Goal: Find specific page/section: Find specific page/section

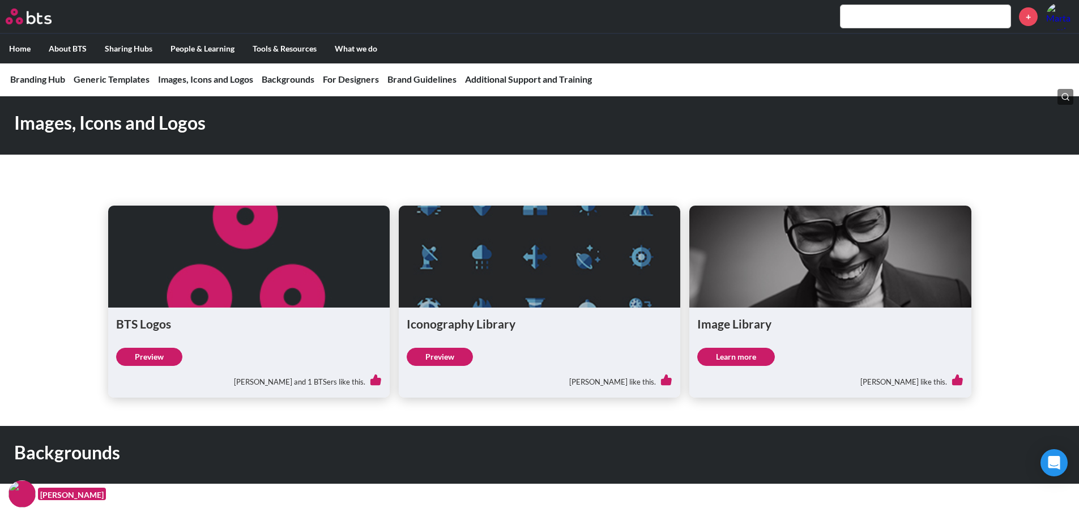
scroll to position [793, 0]
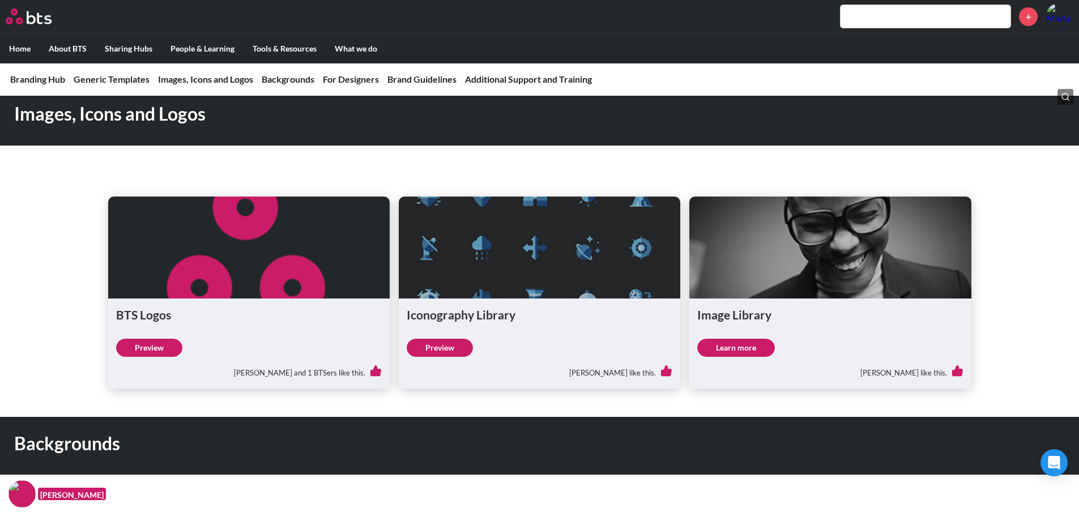
click at [741, 347] on link "Learn more" at bounding box center [736, 348] width 78 height 18
click at [732, 355] on link "Learn more" at bounding box center [736, 348] width 78 height 18
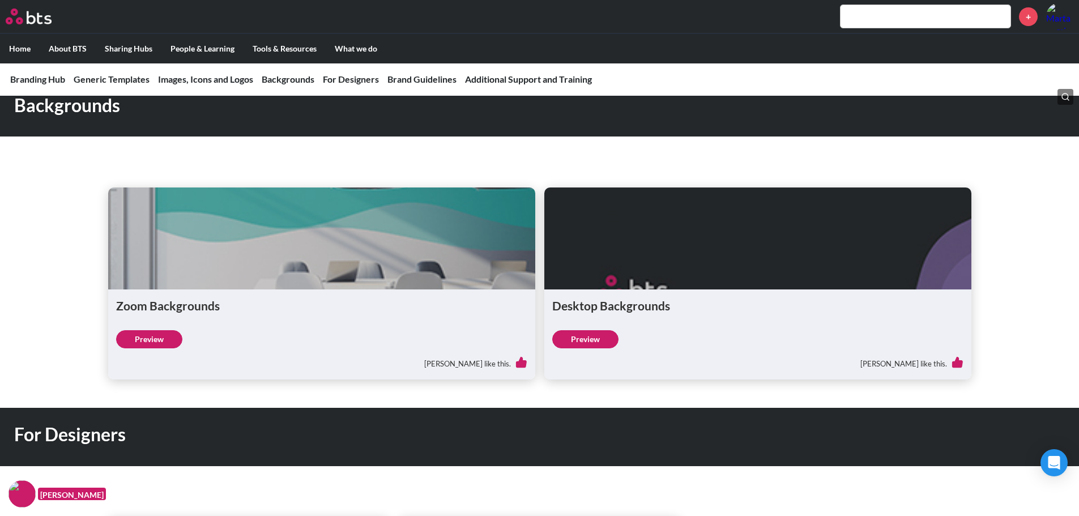
scroll to position [1132, 0]
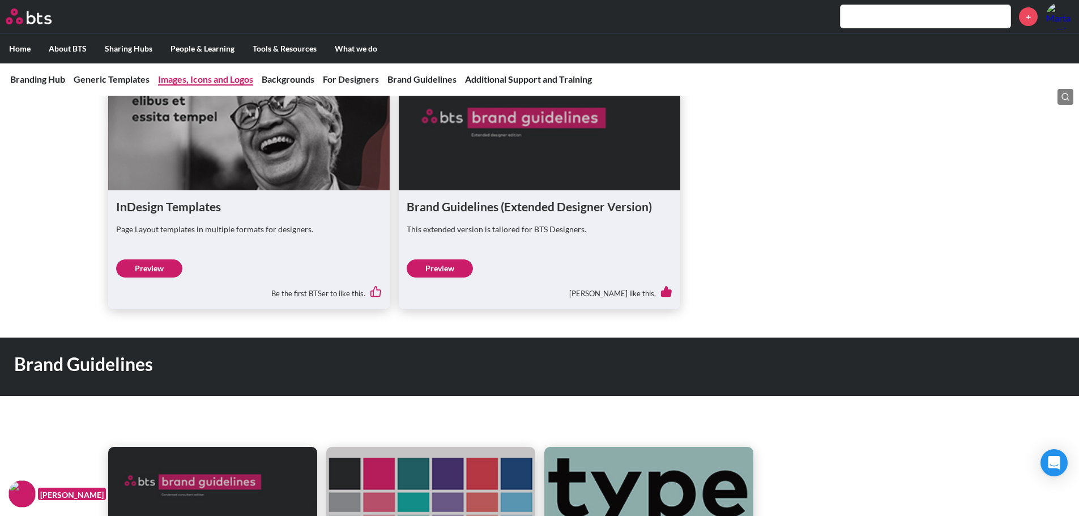
click at [207, 73] on li "Images, Icons and Logos" at bounding box center [205, 79] width 95 height 12
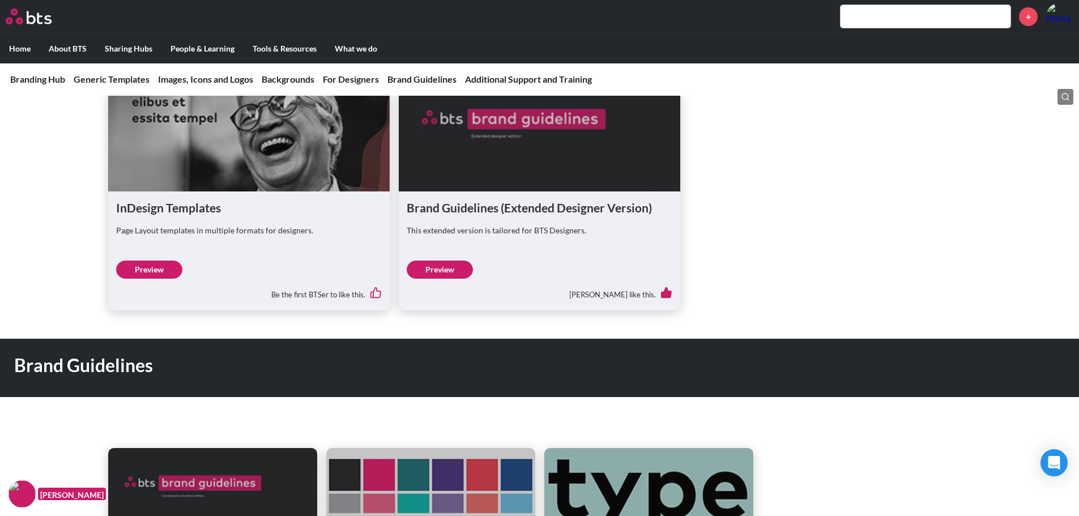
click at [216, 69] on nav "Branding Hub Generic Templates Images, Icons and Logos Backgrounds For Designer…" at bounding box center [539, 79] width 1079 height 33
click at [216, 74] on link "Images, Icons and Logos" at bounding box center [205, 79] width 95 height 11
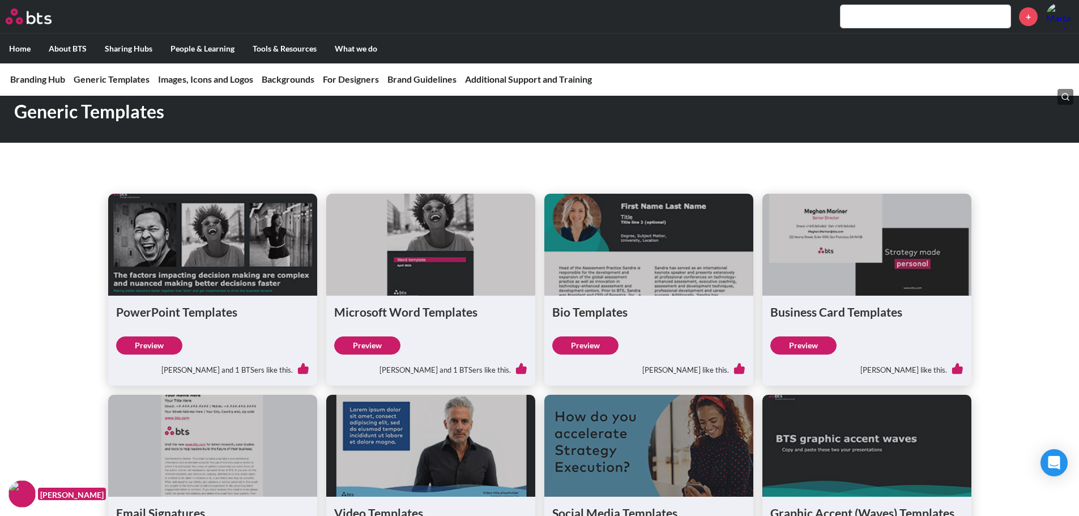
scroll to position [225, 0]
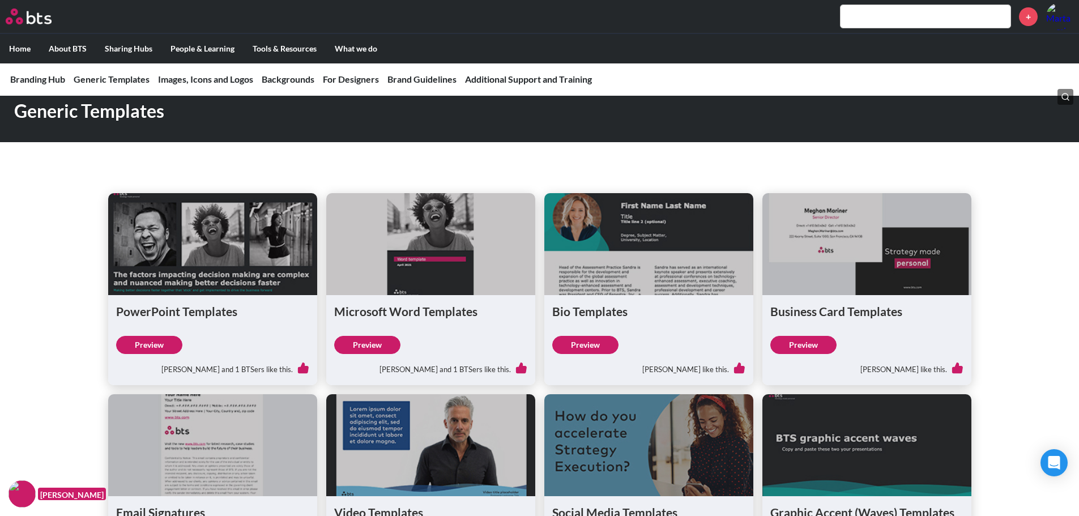
drag, startPoint x: 630, startPoint y: 80, endPoint x: 632, endPoint y: 115, distance: 35.2
click at [630, 80] on link "Internal Events" at bounding box center [630, 77] width 181 height 29
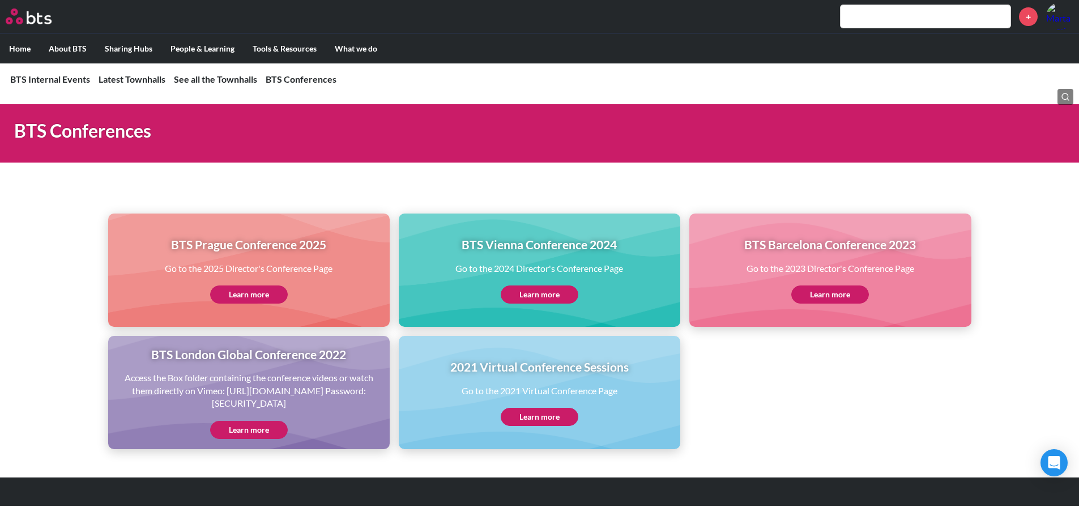
scroll to position [959, 0]
drag, startPoint x: 1024, startPoint y: 2, endPoint x: 967, endPoint y: 415, distance: 416.4
click at [966, 418] on ul "BTS Prague Conference 2025 Go to the 2025 Director's Conference Page Learn more…" at bounding box center [539, 332] width 863 height 236
